Goal: Check status

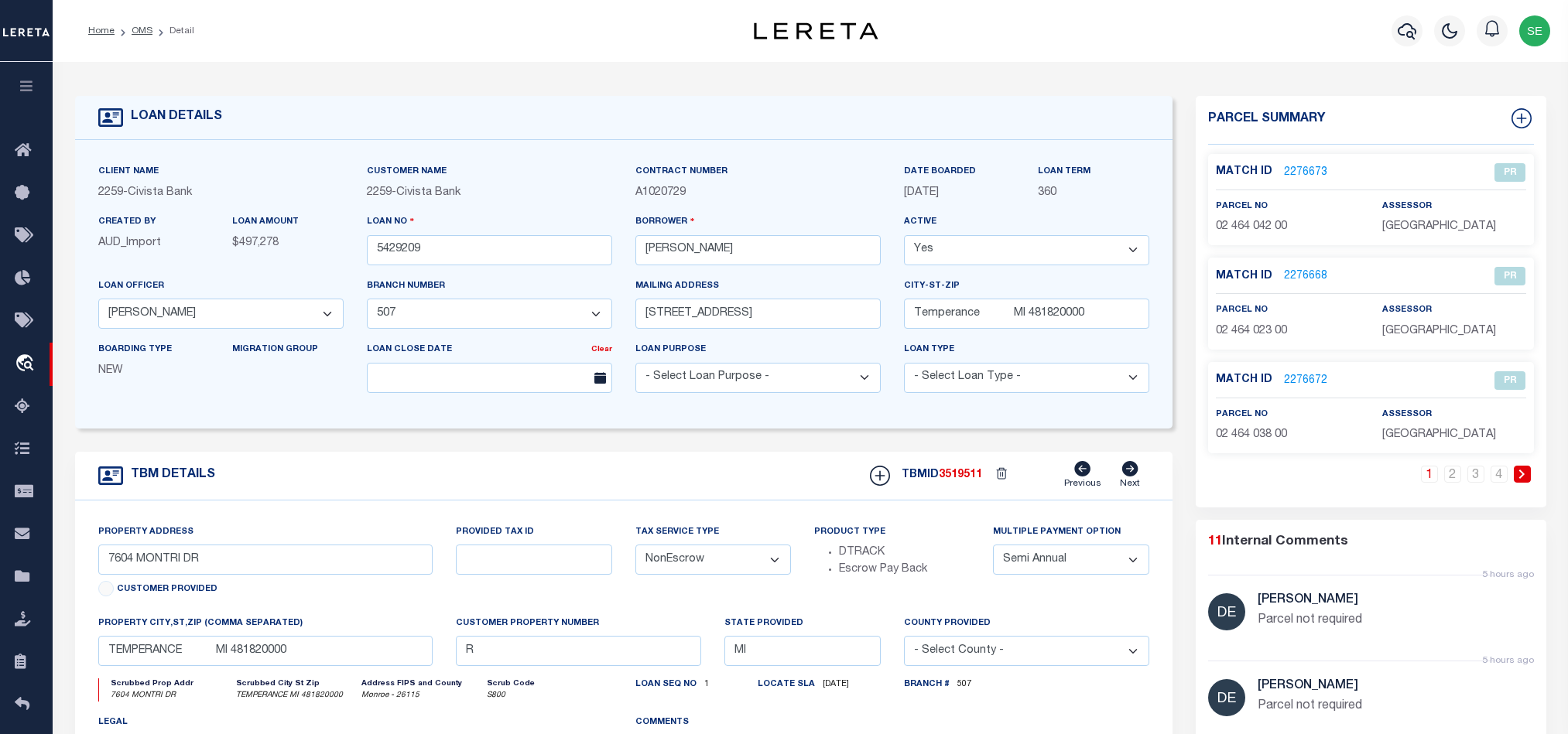
select select "46632"
select select "14922"
select select "NonEscrow"
select select "2"
click at [140, 27] on link "OMS" at bounding box center [142, 31] width 21 height 10
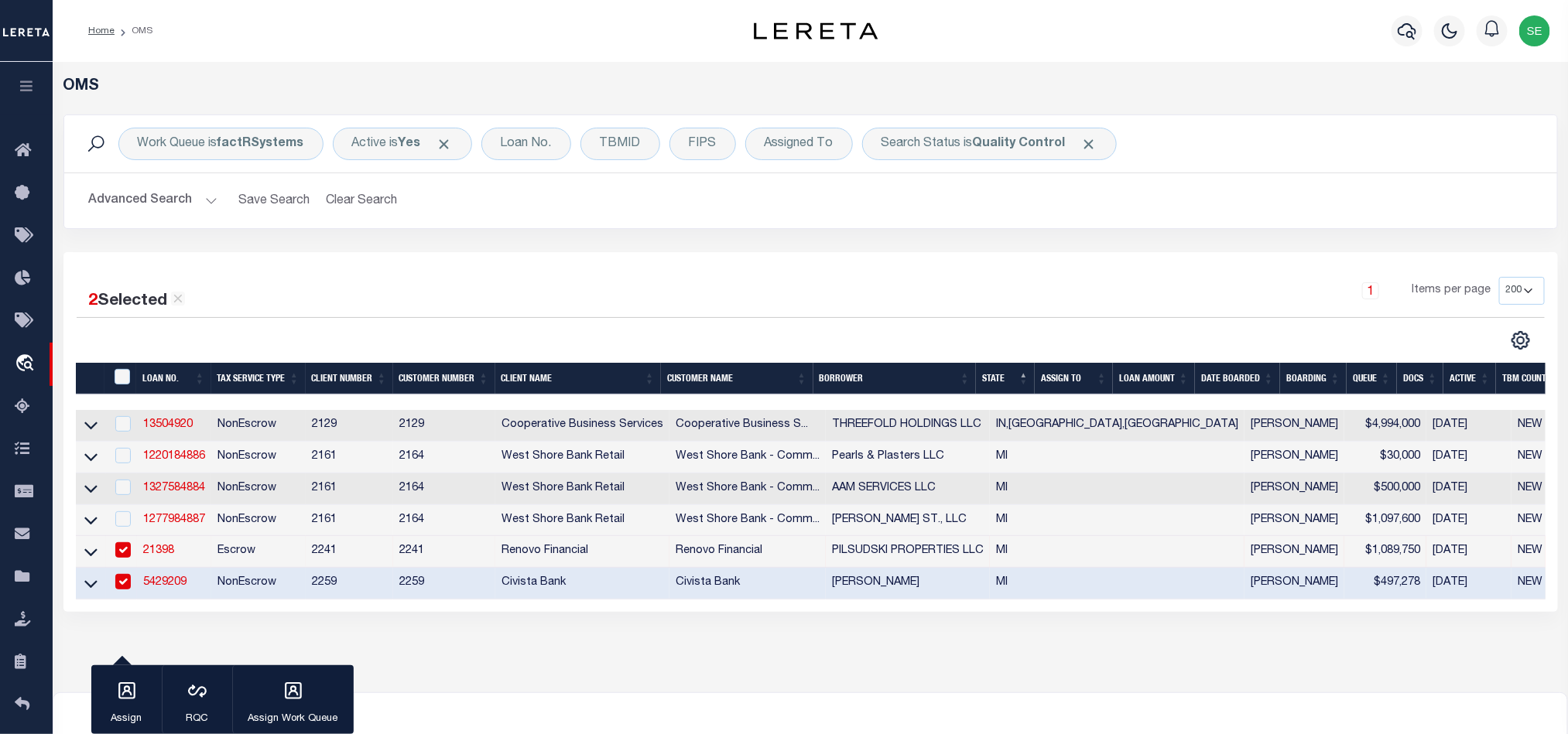
click at [181, 204] on button "Advanced Search" at bounding box center [153, 200] width 129 height 31
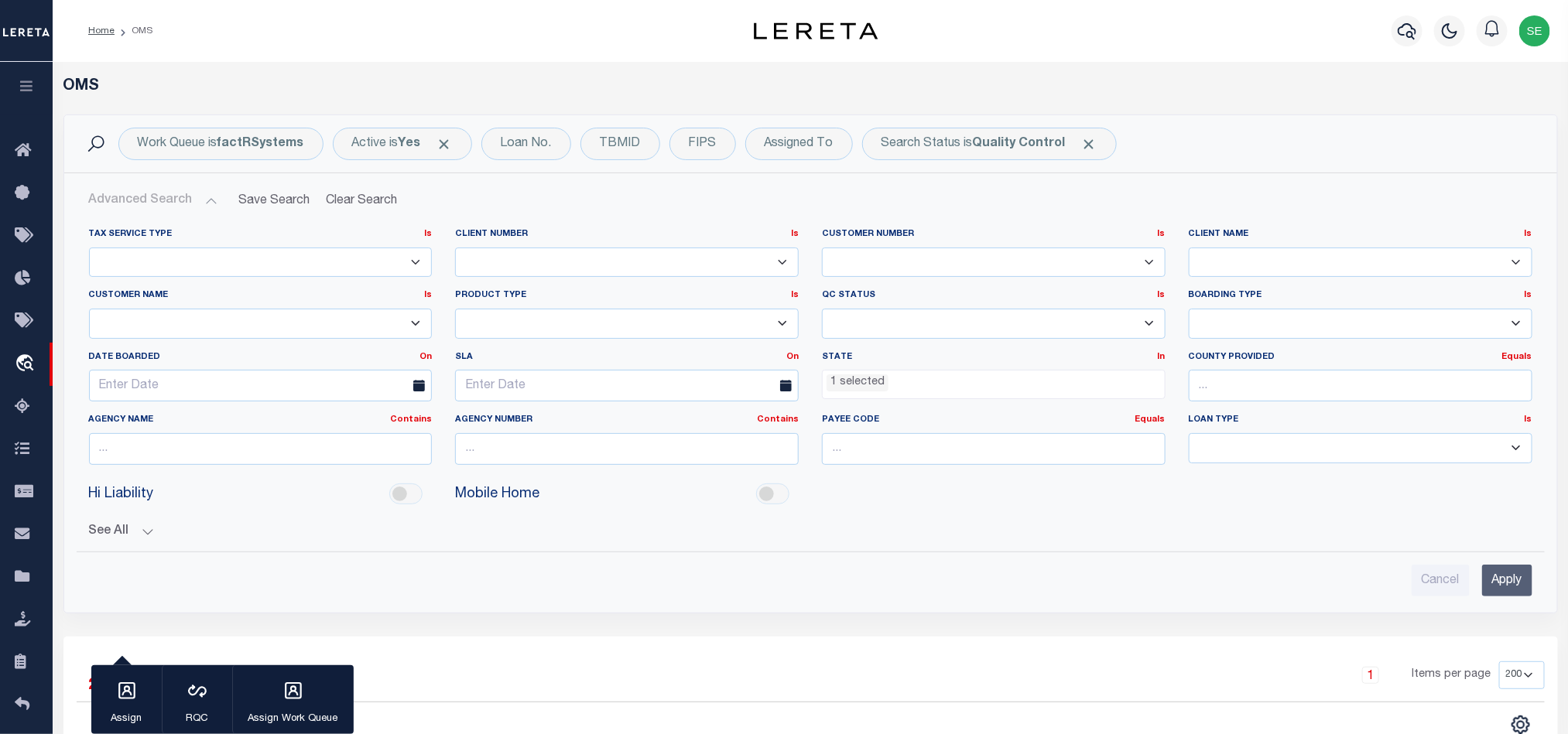
click at [848, 386] on li "1 selected" at bounding box center [857, 383] width 62 height 17
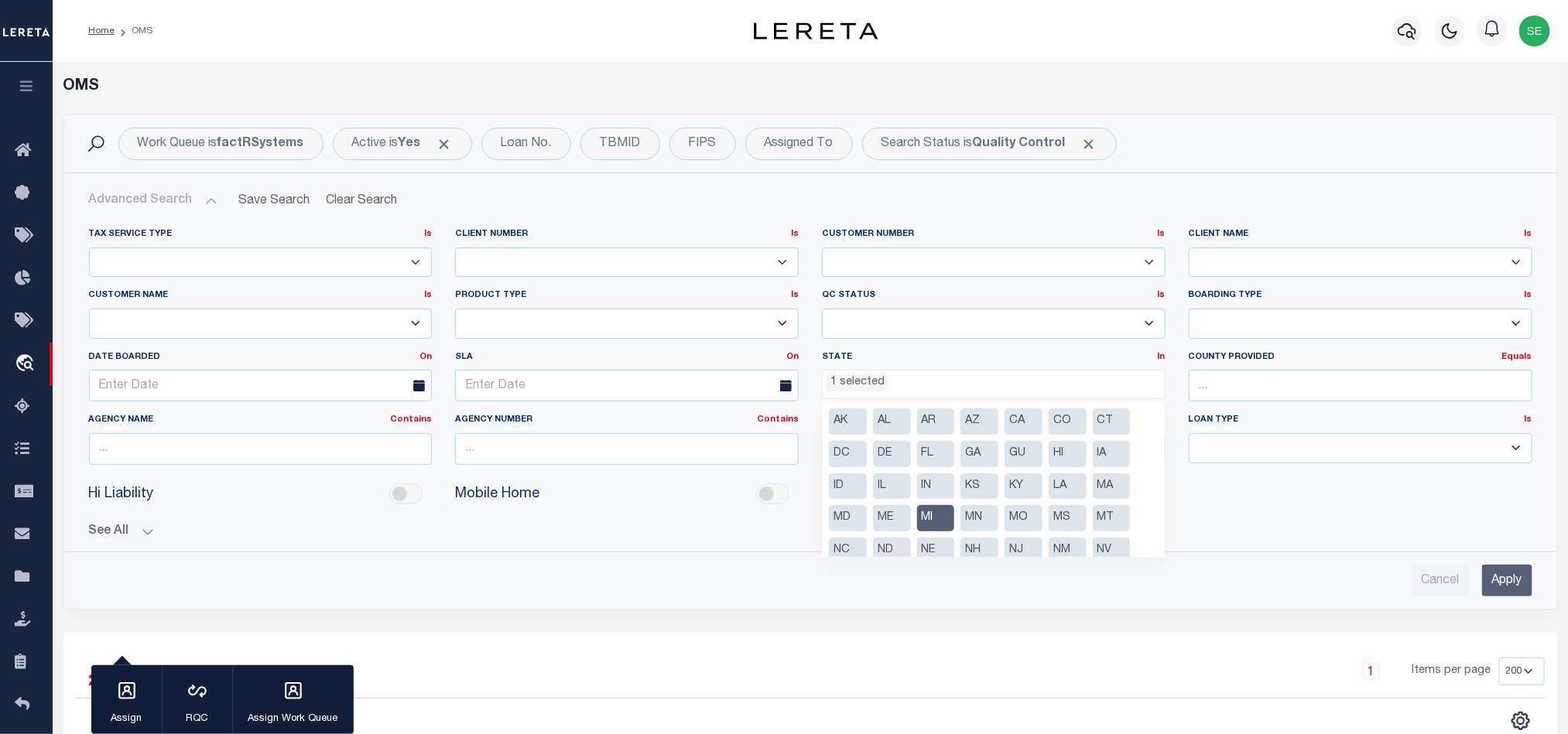
scroll to position [47, 0]
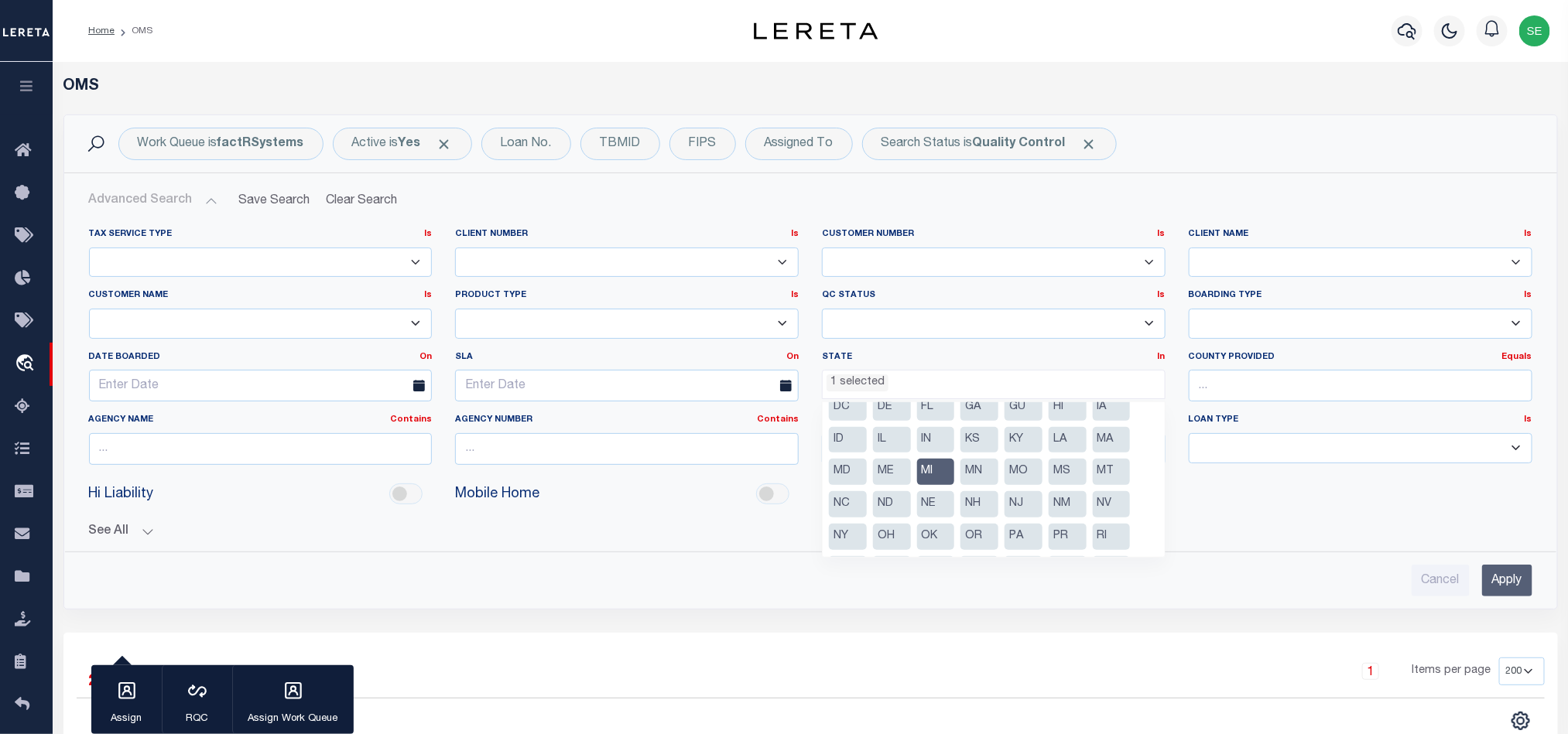
click at [944, 472] on li "MI" at bounding box center [936, 472] width 38 height 27
select select
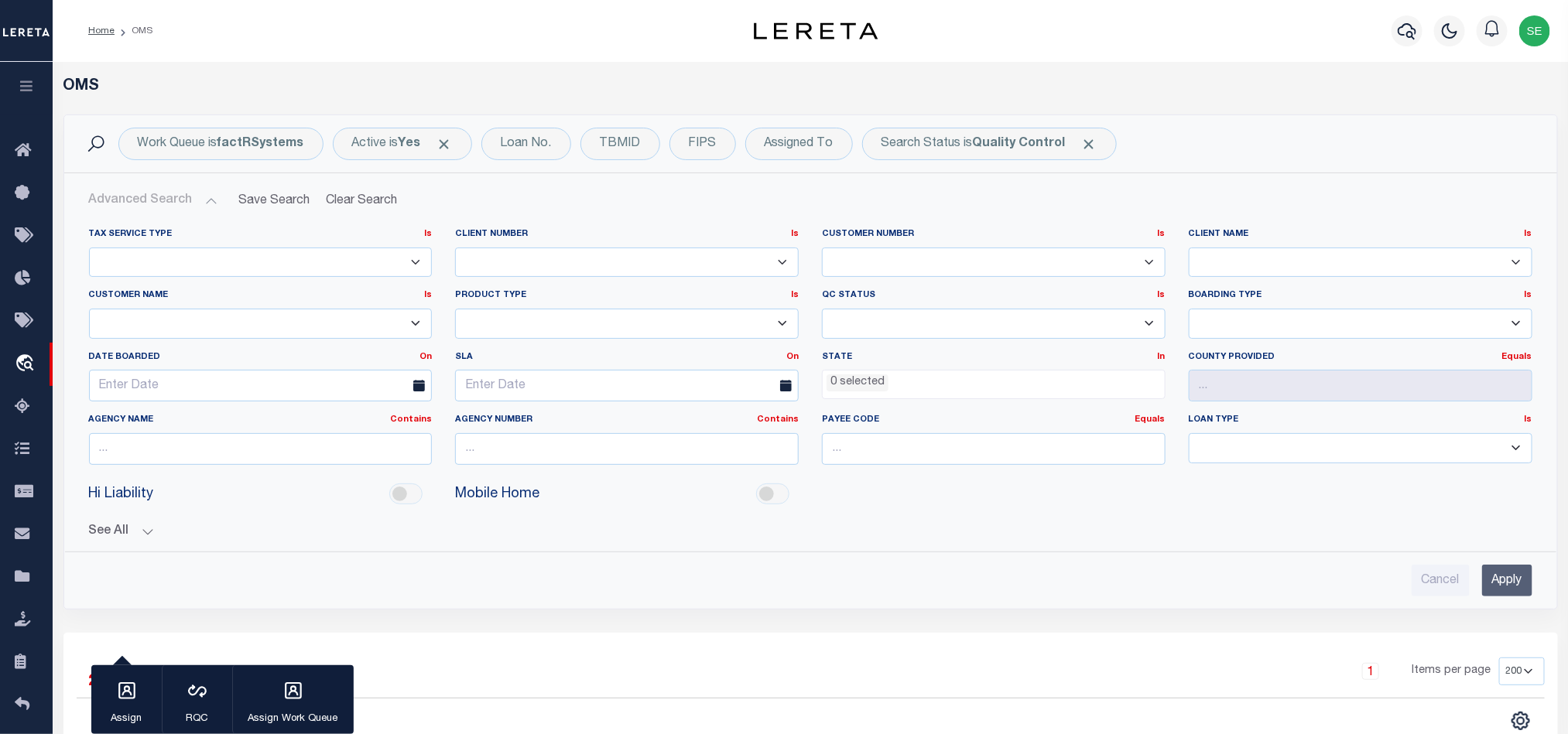
click at [1507, 571] on input "Apply" at bounding box center [1507, 580] width 51 height 31
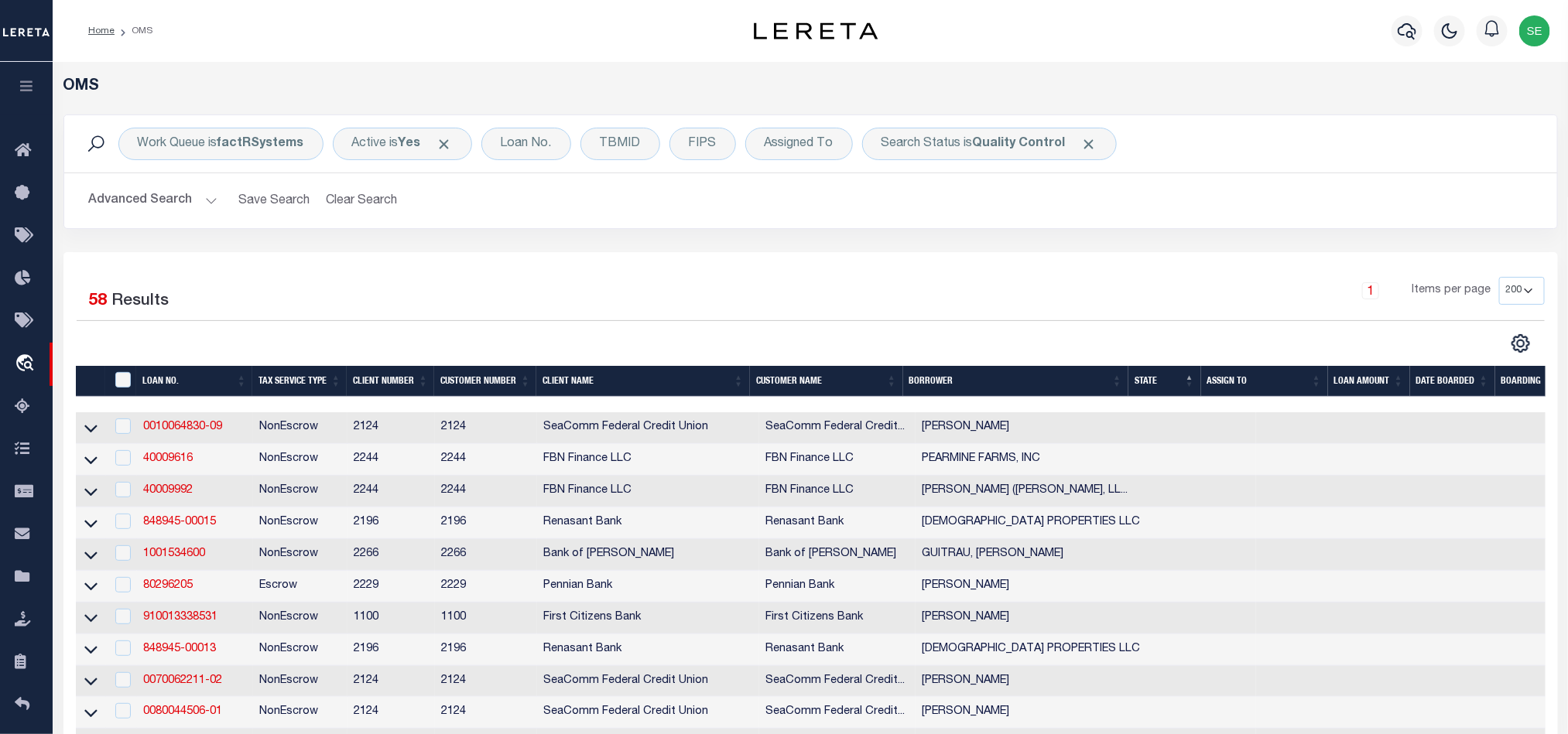
click at [948, 300] on div "1 Items per page 10 25 50 100 200" at bounding box center [996, 297] width 1095 height 40
